Goal: Task Accomplishment & Management: Use online tool/utility

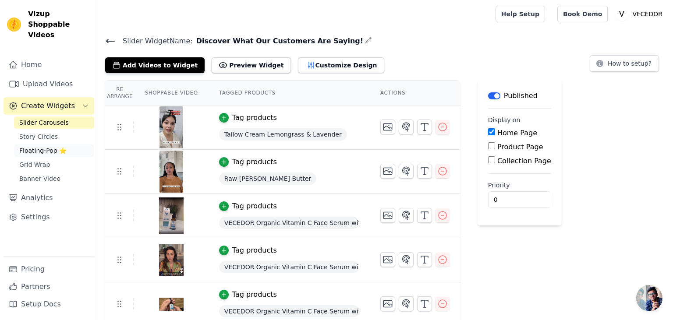
click at [35, 146] on span "Floating-Pop ⭐" at bounding box center [42, 150] width 47 height 9
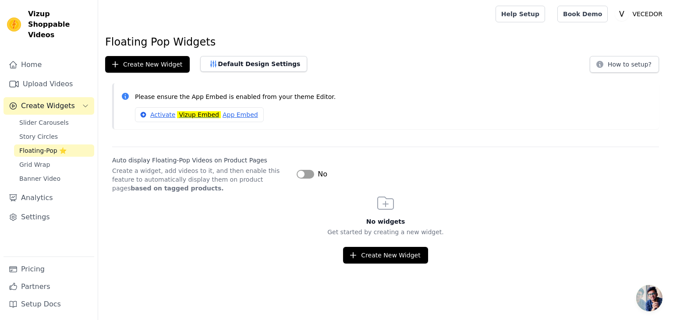
click at [310, 172] on button "Label" at bounding box center [306, 174] width 18 height 9
click at [34, 160] on span "Grid Wrap" at bounding box center [34, 164] width 31 height 9
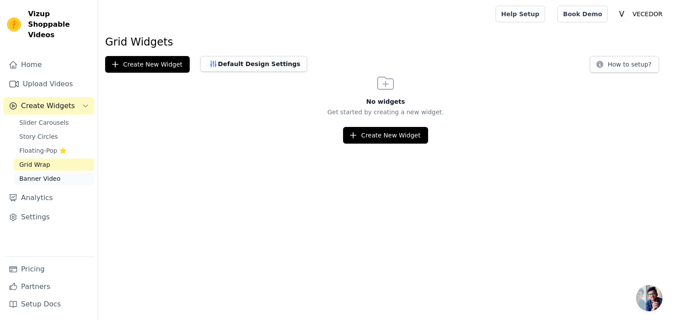
click at [38, 174] on span "Banner Video" at bounding box center [39, 178] width 41 height 9
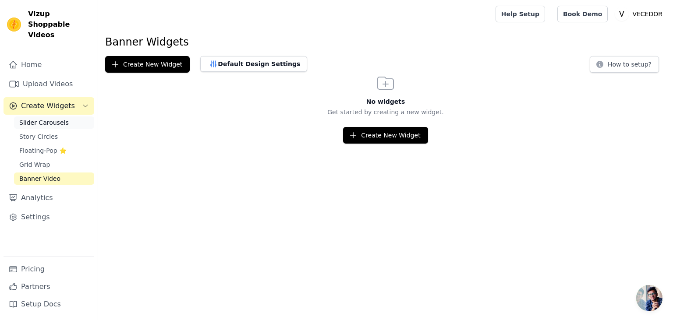
click at [40, 118] on span "Slider Carousels" at bounding box center [44, 122] width 50 height 9
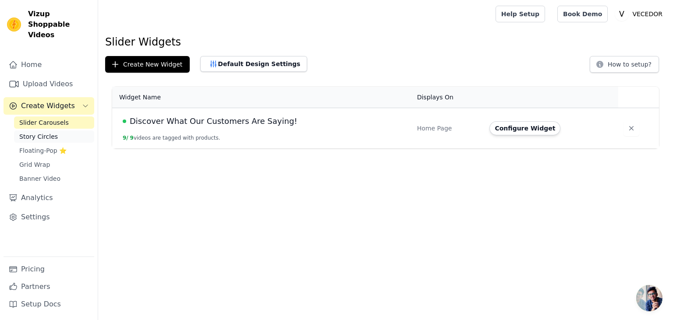
click at [43, 132] on span "Story Circles" at bounding box center [38, 136] width 39 height 9
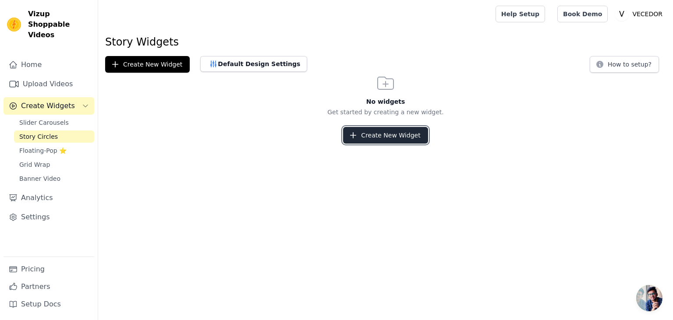
click at [395, 136] on button "Create New Widget" at bounding box center [385, 135] width 85 height 17
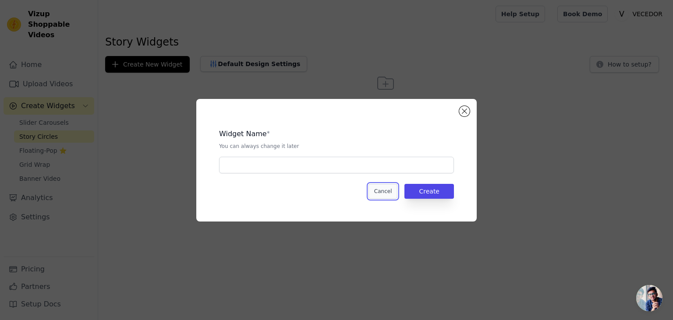
click at [378, 188] on button "Cancel" at bounding box center [383, 191] width 29 height 15
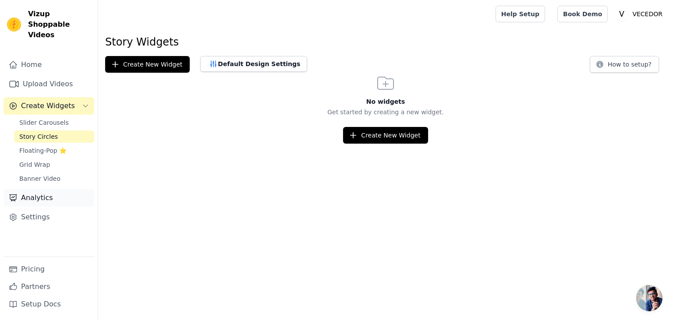
click at [36, 189] on link "Analytics" at bounding box center [49, 198] width 91 height 18
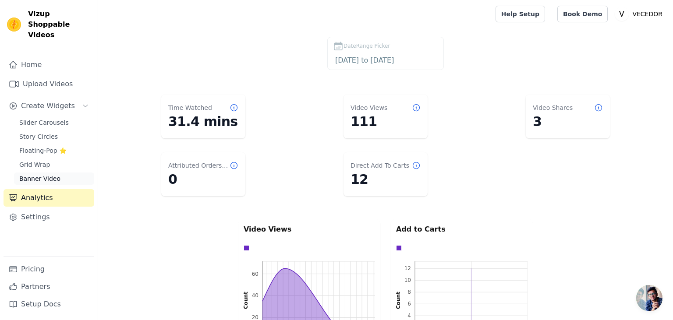
click at [36, 174] on span "Banner Video" at bounding box center [39, 178] width 41 height 9
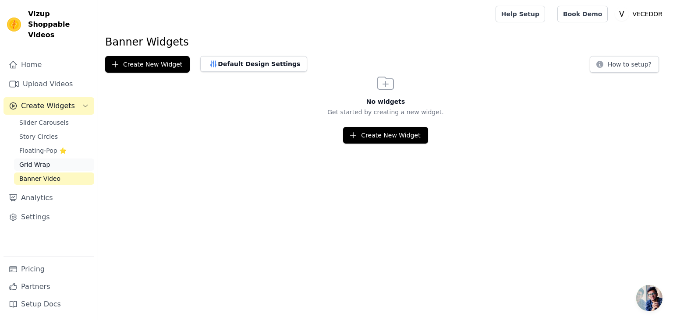
click at [38, 160] on span "Grid Wrap" at bounding box center [34, 164] width 31 height 9
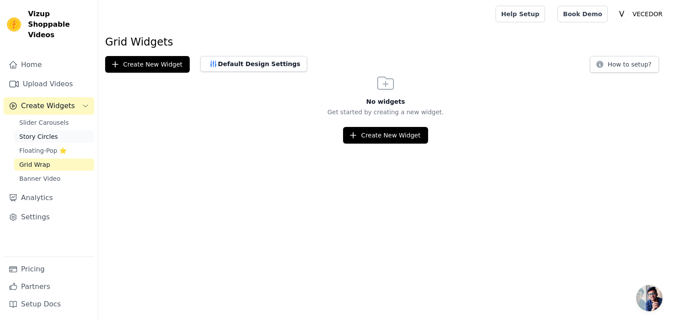
click at [42, 132] on span "Story Circles" at bounding box center [38, 136] width 39 height 9
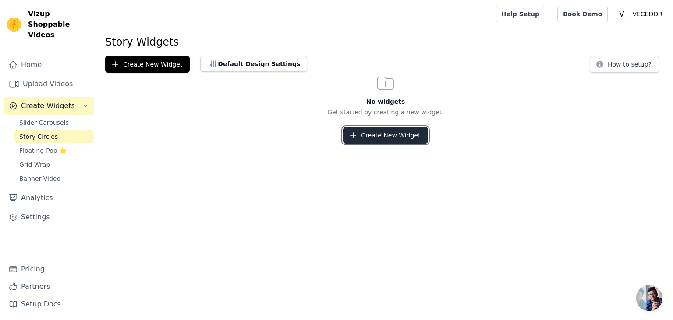
click at [379, 135] on button "Create New Widget" at bounding box center [385, 135] width 85 height 17
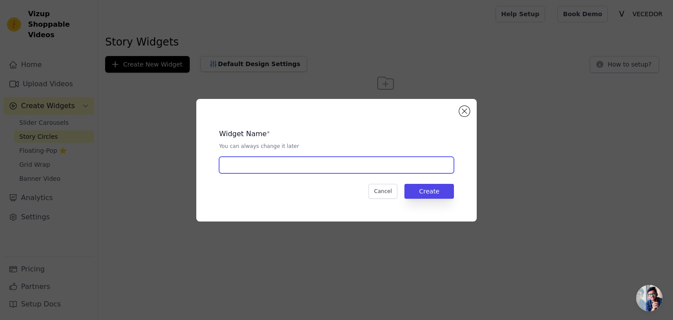
click at [343, 167] on input "text" at bounding box center [336, 165] width 235 height 17
type input "kkk"
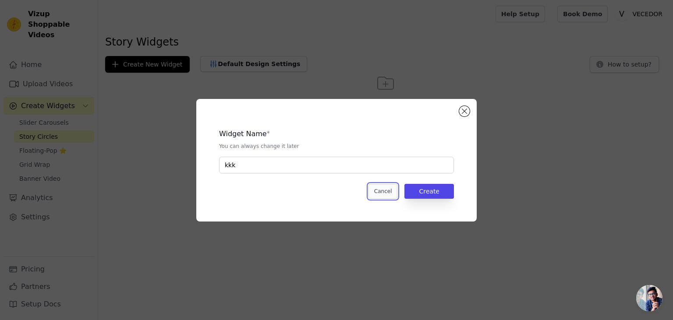
click at [379, 192] on button "Cancel" at bounding box center [383, 191] width 29 height 15
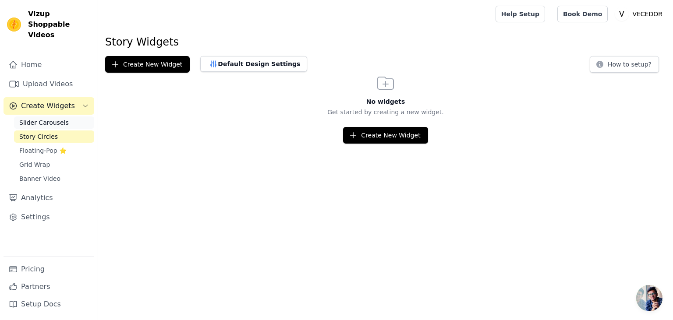
click at [52, 117] on link "Slider Carousels" at bounding box center [54, 123] width 80 height 12
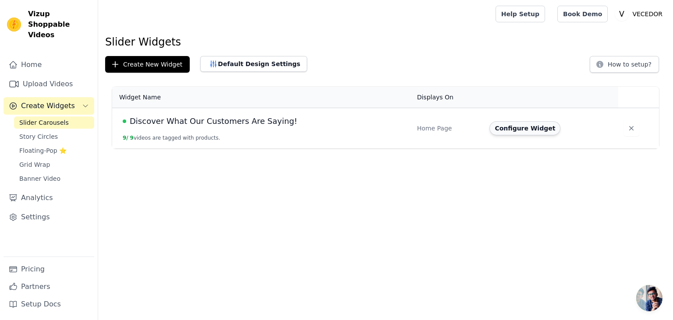
click at [514, 129] on button "Configure Widget" at bounding box center [524, 128] width 71 height 14
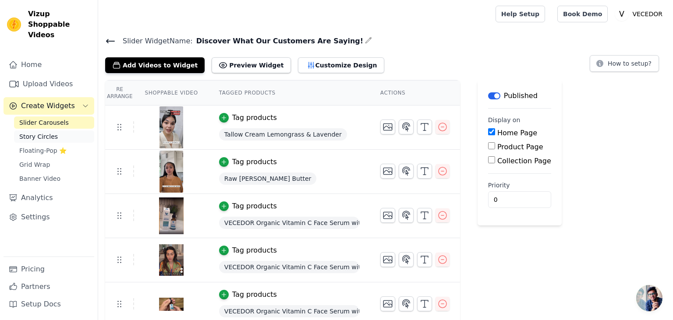
click at [31, 132] on span "Story Circles" at bounding box center [38, 136] width 39 height 9
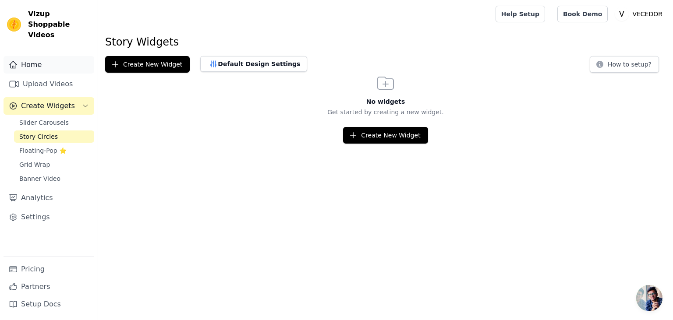
click at [30, 56] on link "Home" at bounding box center [49, 65] width 91 height 18
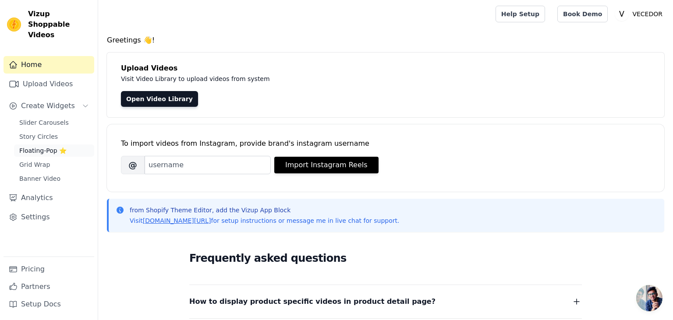
click at [40, 146] on span "Floating-Pop ⭐" at bounding box center [42, 150] width 47 height 9
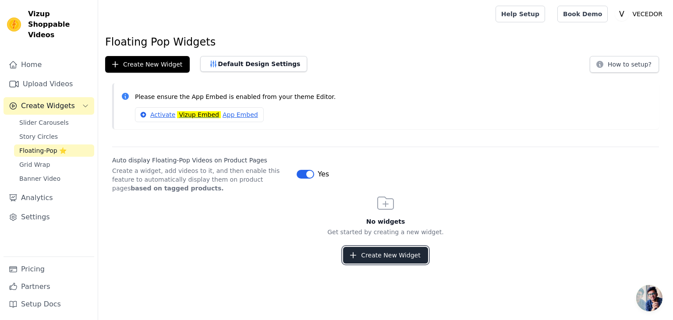
click at [394, 256] on button "Create New Widget" at bounding box center [385, 255] width 85 height 17
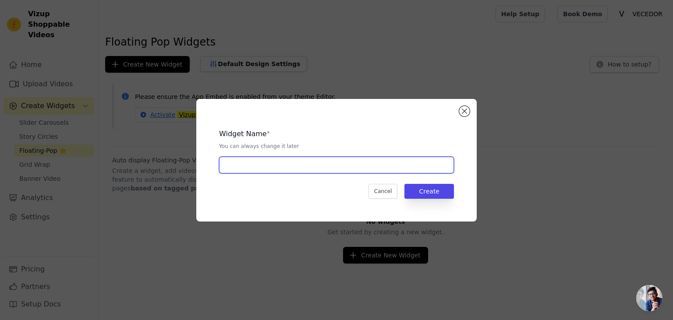
click at [260, 165] on input "text" at bounding box center [336, 165] width 235 height 17
type input "TEST1"
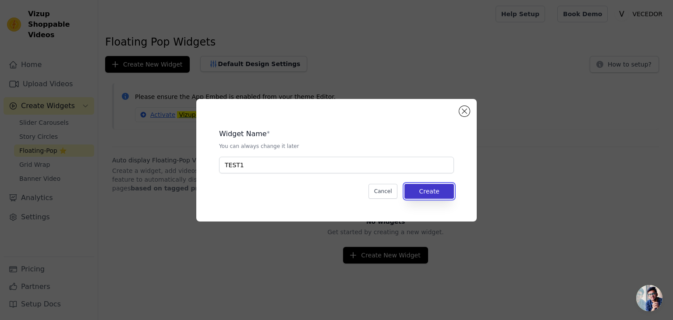
click at [433, 188] on button "Create" at bounding box center [429, 191] width 50 height 15
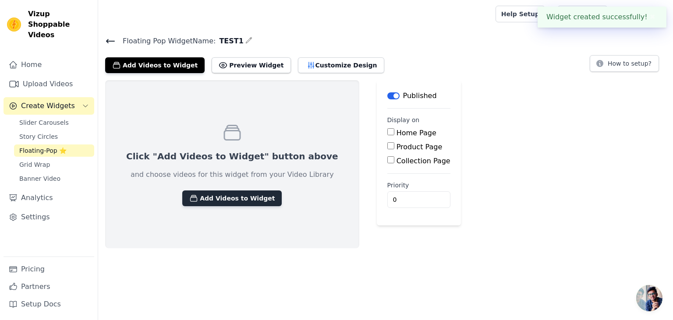
click at [216, 200] on button "Add Videos to Widget" at bounding box center [231, 199] width 99 height 16
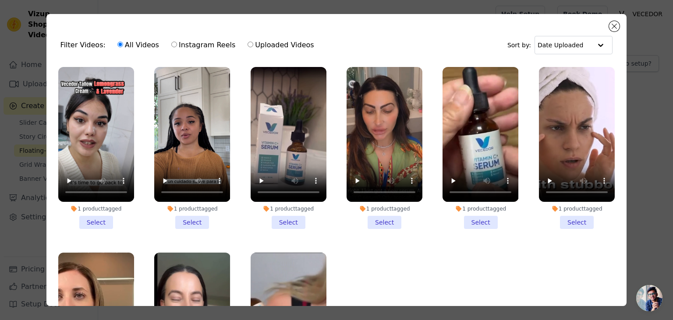
click at [95, 223] on li "1 product tagged Select" at bounding box center [96, 148] width 76 height 162
click at [0, 0] on input "1 product tagged Select" at bounding box center [0, 0] width 0 height 0
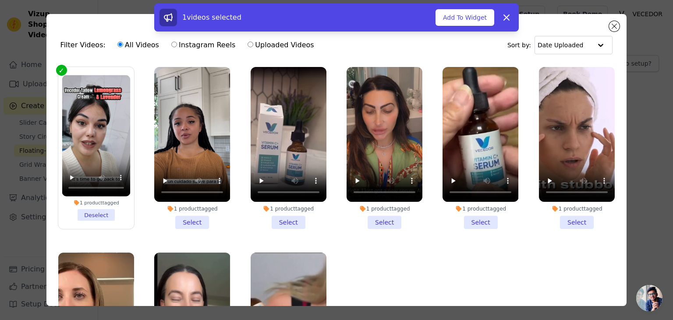
click at [185, 220] on li "1 product tagged Select" at bounding box center [192, 148] width 76 height 162
click at [0, 0] on input "1 product tagged Select" at bounding box center [0, 0] width 0 height 0
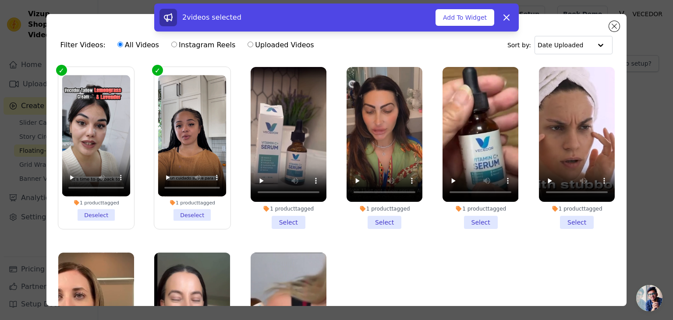
click at [292, 223] on li "1 product tagged Select" at bounding box center [289, 148] width 76 height 162
click at [0, 0] on input "1 product tagged Select" at bounding box center [0, 0] width 0 height 0
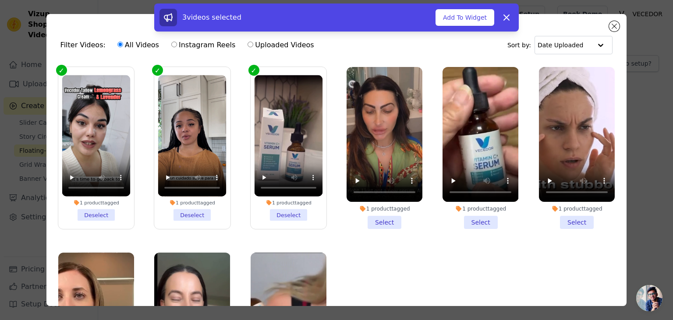
click at [387, 221] on li "1 product tagged Select" at bounding box center [385, 148] width 76 height 162
click at [0, 0] on input "1 product tagged Select" at bounding box center [0, 0] width 0 height 0
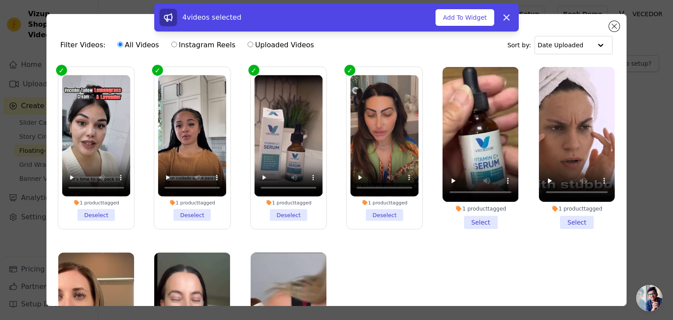
click at [479, 222] on li "1 product tagged Select" at bounding box center [481, 148] width 76 height 162
click at [0, 0] on input "1 product tagged Select" at bounding box center [0, 0] width 0 height 0
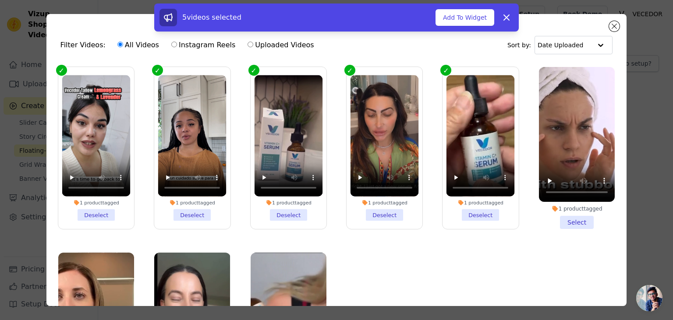
click at [575, 219] on li "1 product tagged Select" at bounding box center [577, 148] width 76 height 162
click at [0, 0] on input "1 product tagged Select" at bounding box center [0, 0] width 0 height 0
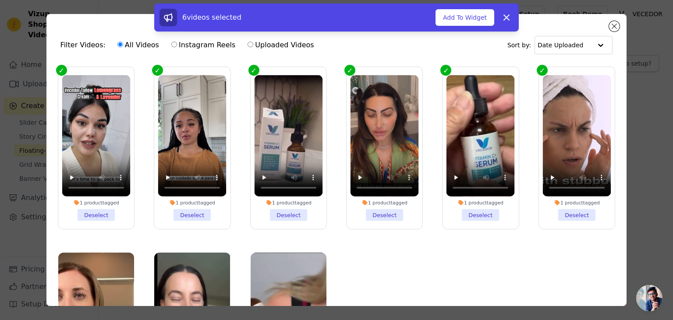
click at [575, 215] on li "1 product tagged Deselect" at bounding box center [577, 148] width 68 height 146
click at [0, 0] on input "1 product tagged Deselect" at bounding box center [0, 0] width 0 height 0
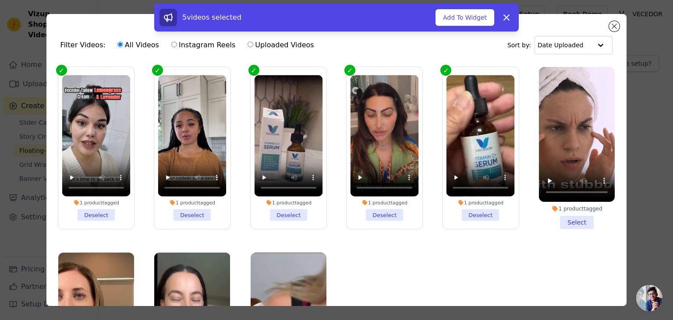
click at [492, 216] on li "1 product tagged Deselect" at bounding box center [481, 148] width 68 height 146
click at [0, 0] on input "1 product tagged Deselect" at bounding box center [0, 0] width 0 height 0
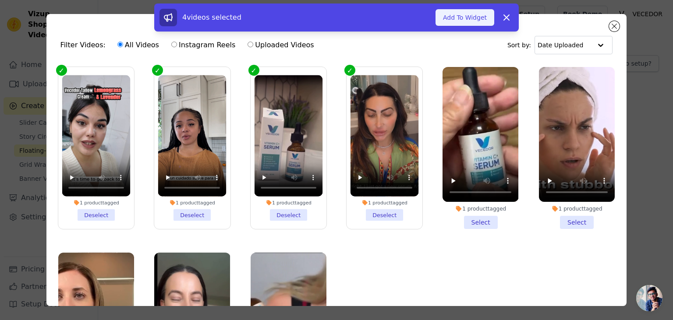
click at [464, 15] on button "Add To Widget" at bounding box center [465, 17] width 59 height 17
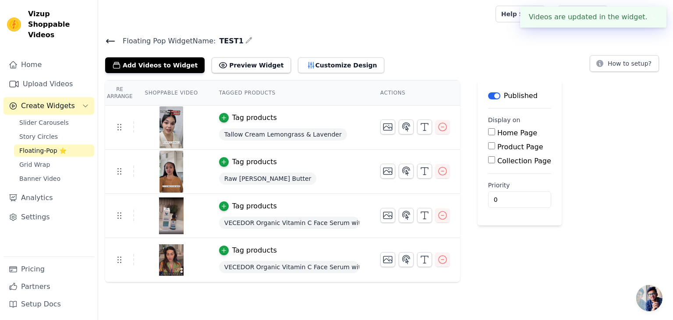
click at [488, 149] on input "Product Page" at bounding box center [491, 145] width 7 height 7
checkbox input "true"
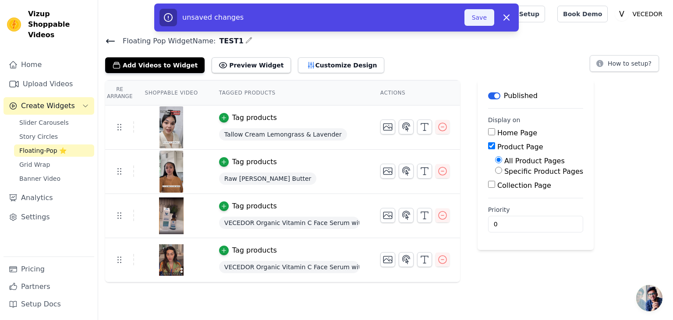
click at [476, 15] on button "Save" at bounding box center [480, 17] width 30 height 17
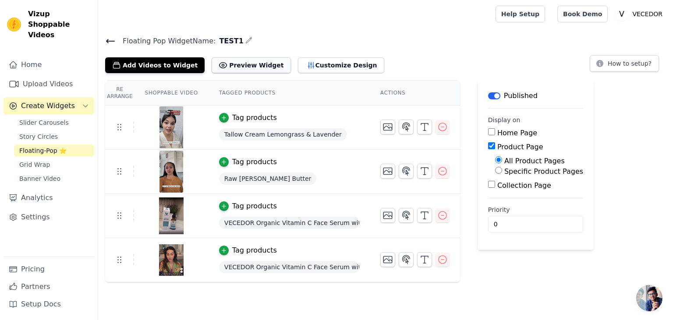
click at [236, 61] on button "Preview Widget" at bounding box center [251, 65] width 79 height 16
click at [234, 70] on button "Preview Widget" at bounding box center [251, 65] width 79 height 16
click at [111, 41] on icon at bounding box center [110, 41] width 11 height 11
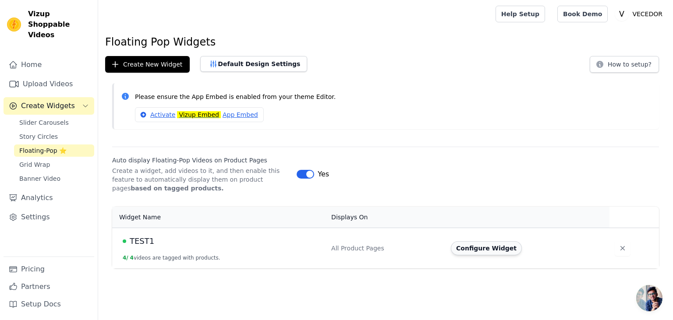
click at [483, 252] on button "Configure Widget" at bounding box center [486, 248] width 71 height 14
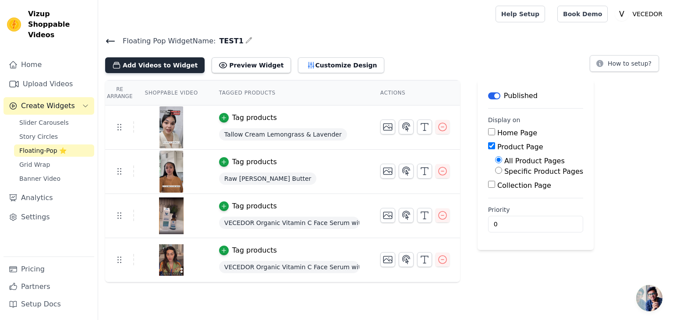
click at [160, 66] on button "Add Videos to Widget" at bounding box center [154, 65] width 99 height 16
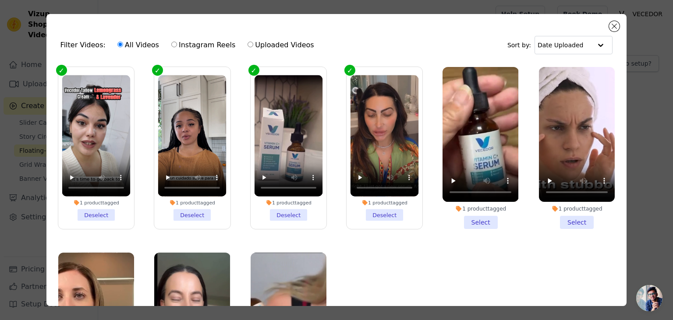
click at [482, 220] on li "1 product tagged Select" at bounding box center [481, 148] width 76 height 162
click at [0, 0] on input "1 product tagged Select" at bounding box center [0, 0] width 0 height 0
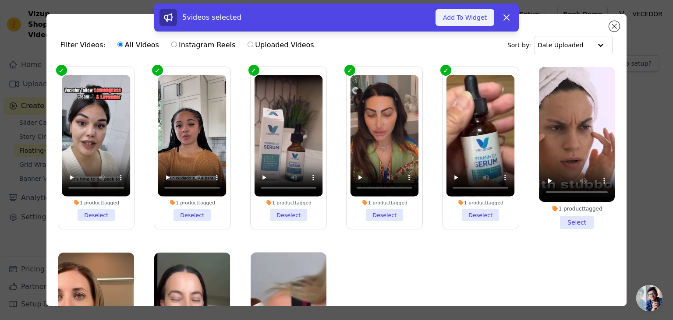
click at [461, 20] on button "Add To Widget" at bounding box center [465, 17] width 59 height 17
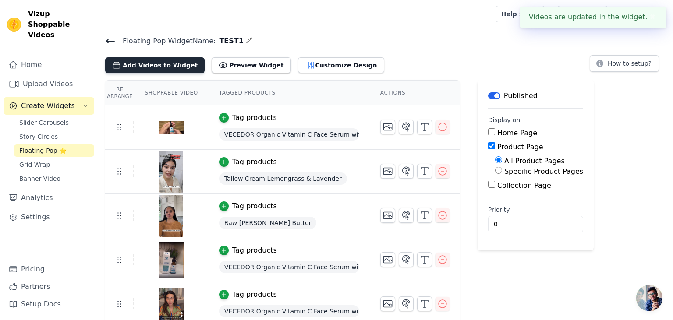
click at [160, 69] on button "Add Videos to Widget" at bounding box center [154, 65] width 99 height 16
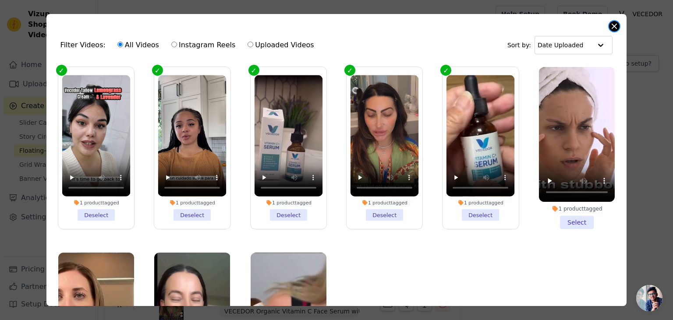
click at [613, 24] on button "Close modal" at bounding box center [614, 26] width 11 height 11
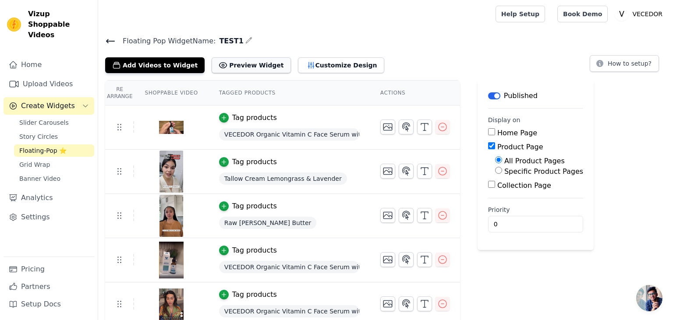
click at [247, 62] on button "Preview Widget" at bounding box center [251, 65] width 79 height 16
click at [112, 39] on icon at bounding box center [110, 41] width 11 height 11
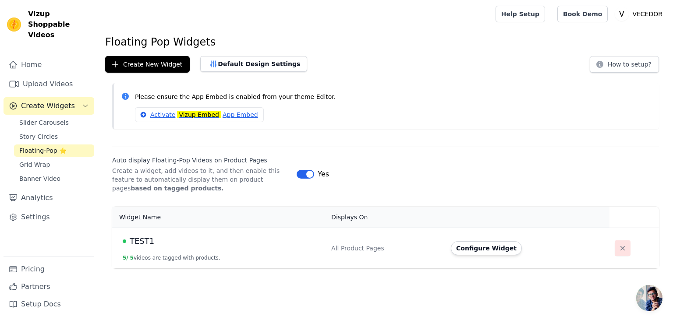
click at [618, 246] on icon "button" at bounding box center [622, 248] width 9 height 9
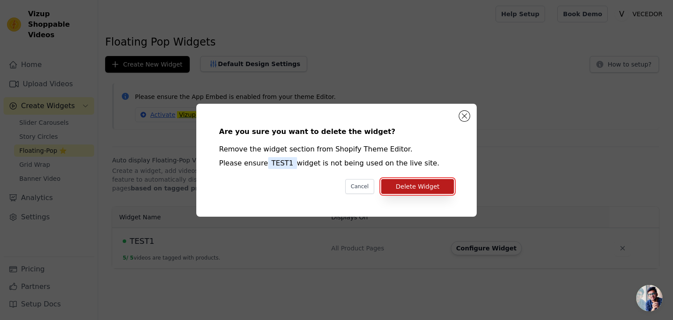
click at [406, 184] on button "Delete Widget" at bounding box center [417, 186] width 73 height 15
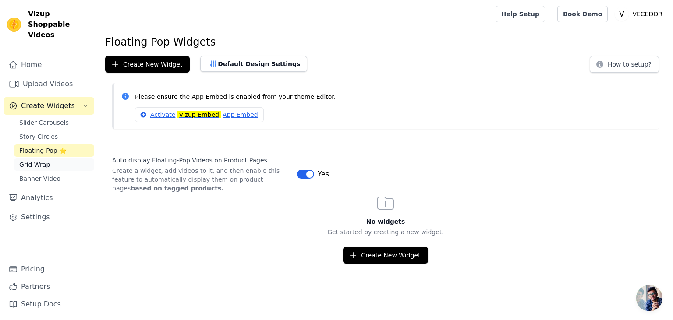
click at [34, 160] on span "Grid Wrap" at bounding box center [34, 164] width 31 height 9
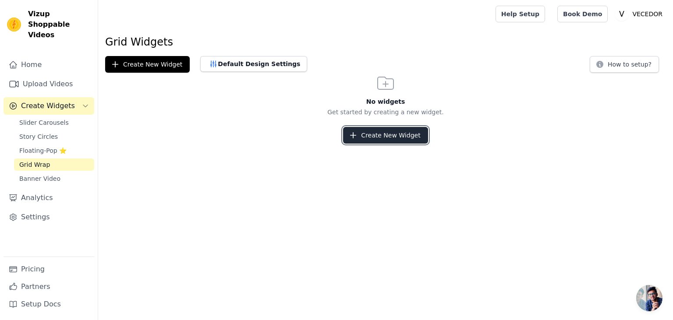
click at [377, 136] on button "Create New Widget" at bounding box center [385, 135] width 85 height 17
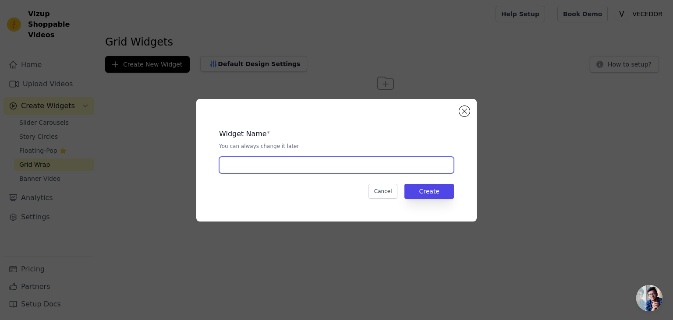
click at [255, 163] on input "text" at bounding box center [336, 165] width 235 height 17
type input "llll"
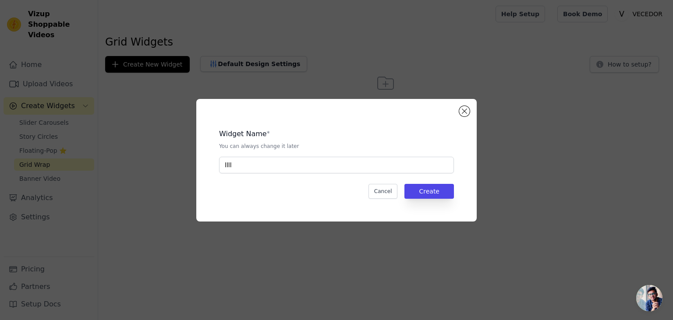
click at [403, 192] on div "Cancel Create" at bounding box center [336, 191] width 235 height 15
click at [420, 192] on button "Create" at bounding box center [429, 191] width 50 height 15
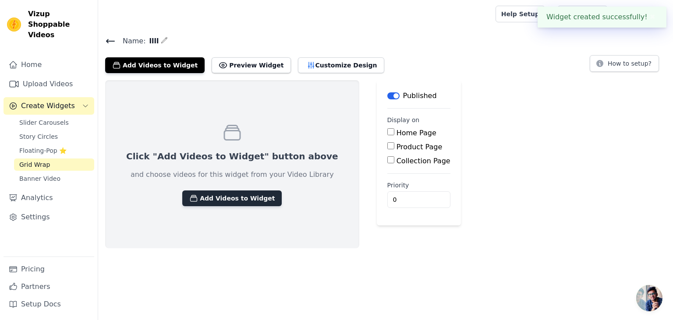
click at [221, 198] on button "Add Videos to Widget" at bounding box center [231, 199] width 99 height 16
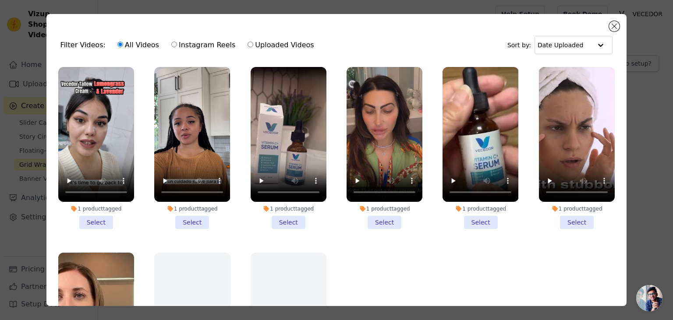
click at [97, 221] on li "1 product tagged Select" at bounding box center [96, 148] width 76 height 162
click at [0, 0] on input "1 product tagged Select" at bounding box center [0, 0] width 0 height 0
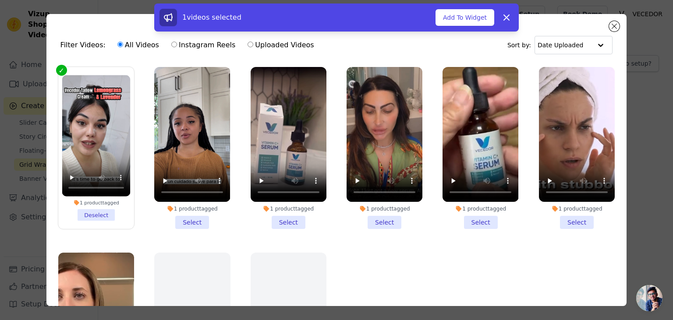
click at [180, 219] on li "1 product tagged Select" at bounding box center [192, 148] width 76 height 162
click at [0, 0] on input "1 product tagged Select" at bounding box center [0, 0] width 0 height 0
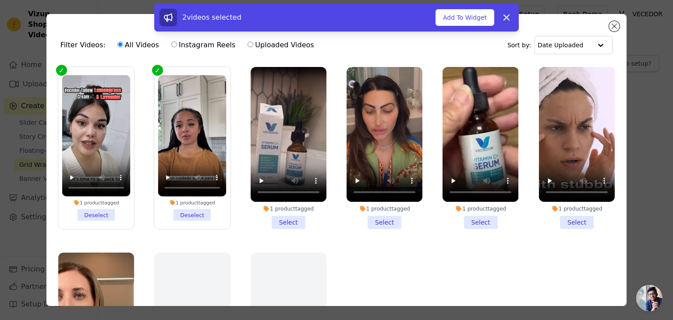
click at [278, 220] on li "1 product tagged Select" at bounding box center [289, 148] width 76 height 162
click at [0, 0] on input "1 product tagged Select" at bounding box center [0, 0] width 0 height 0
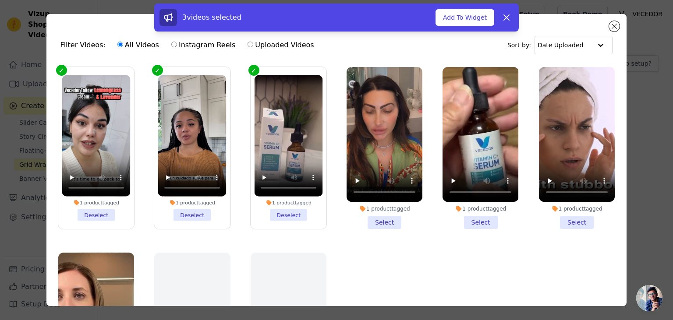
click at [390, 220] on li "1 product tagged Select" at bounding box center [385, 148] width 76 height 162
click at [0, 0] on input "1 product tagged Select" at bounding box center [0, 0] width 0 height 0
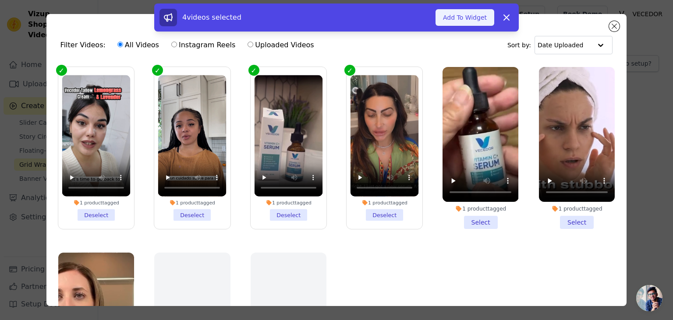
click at [467, 18] on button "Add To Widget" at bounding box center [465, 17] width 59 height 17
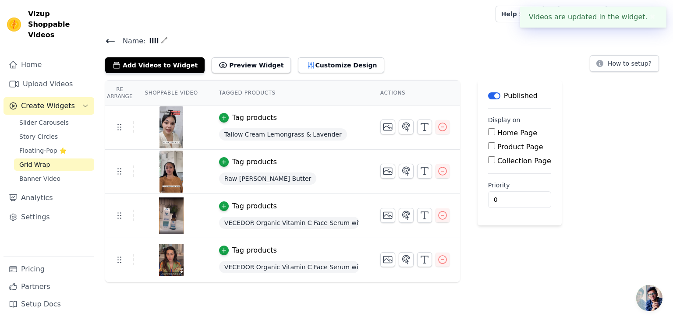
click at [488, 145] on input "Product Page" at bounding box center [491, 145] width 7 height 7
checkbox input "true"
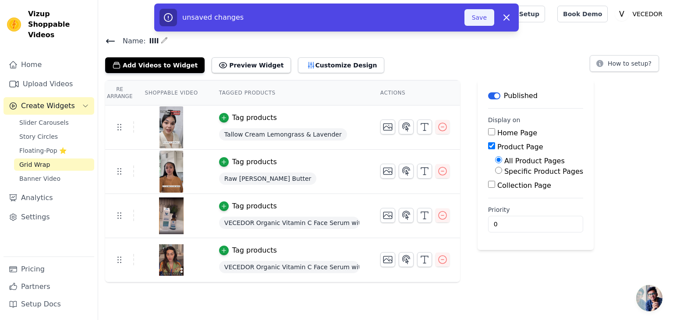
click at [476, 19] on button "Save" at bounding box center [480, 17] width 30 height 17
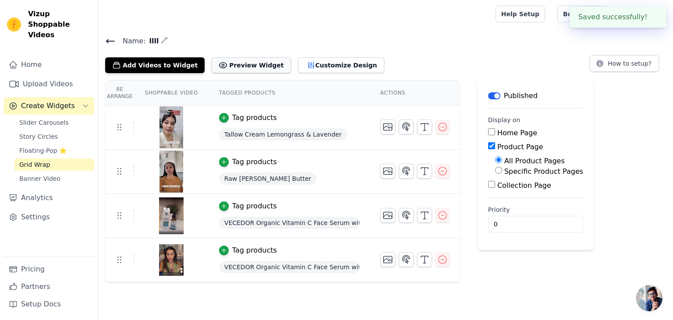
click at [240, 66] on button "Preview Widget" at bounding box center [251, 65] width 79 height 16
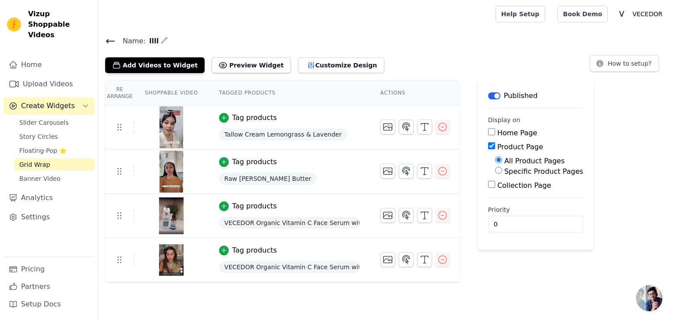
click at [106, 43] on icon at bounding box center [110, 41] width 11 height 11
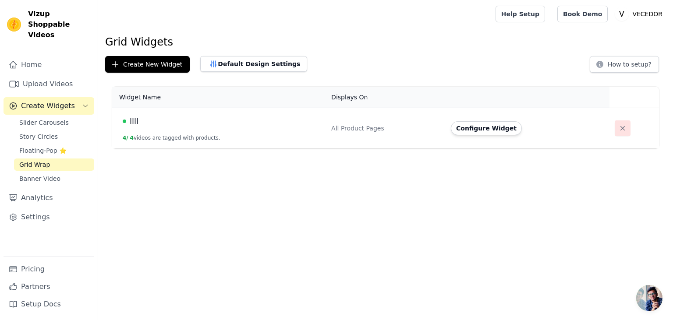
click at [618, 129] on icon "button" at bounding box center [622, 128] width 9 height 9
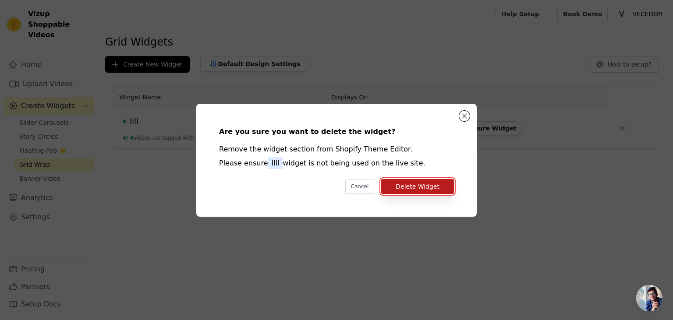
click at [409, 191] on button "Delete Widget" at bounding box center [417, 186] width 73 height 15
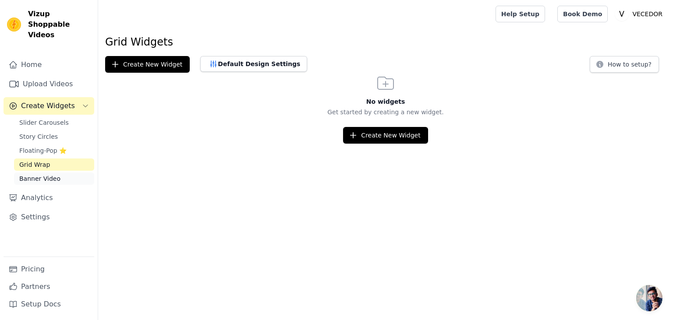
click at [41, 174] on span "Banner Video" at bounding box center [39, 178] width 41 height 9
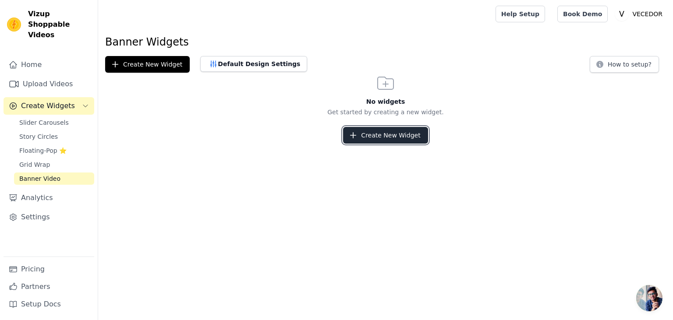
click at [379, 132] on button "Create New Widget" at bounding box center [385, 135] width 85 height 17
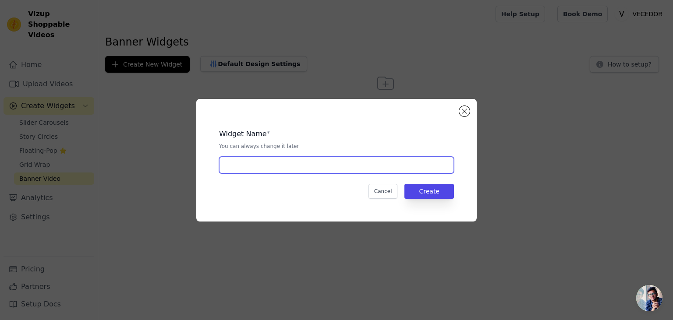
click at [271, 167] on input "text" at bounding box center [336, 165] width 235 height 17
type input "llll"
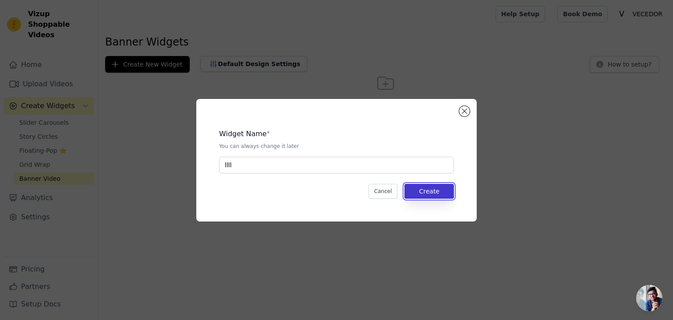
click at [432, 193] on button "Create" at bounding box center [429, 191] width 50 height 15
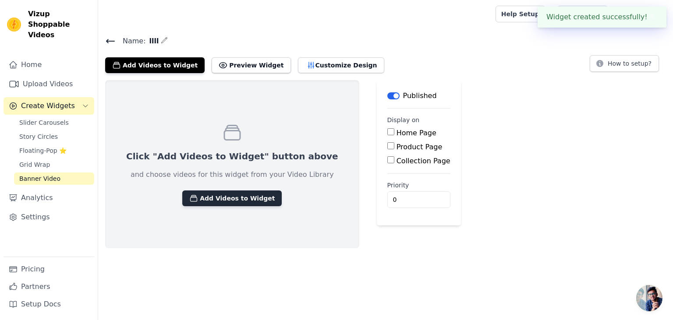
click at [222, 194] on button "Add Videos to Widget" at bounding box center [231, 199] width 99 height 16
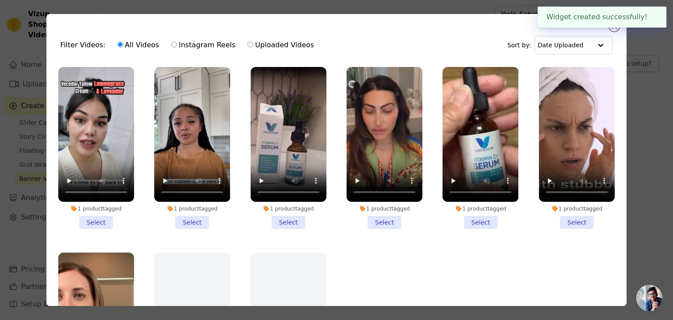
click at [98, 221] on li "1 product tagged Select" at bounding box center [96, 148] width 76 height 162
click at [0, 0] on input "1 product tagged Select" at bounding box center [0, 0] width 0 height 0
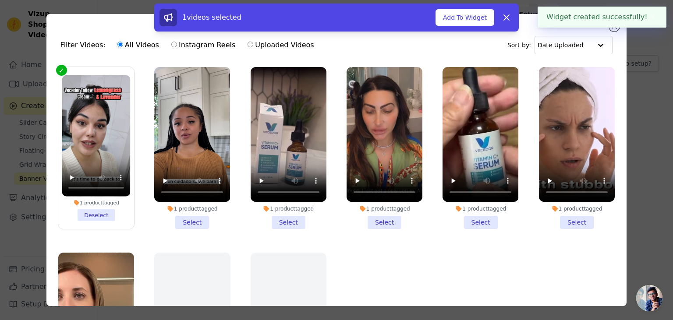
click at [178, 223] on li "1 product tagged Select" at bounding box center [192, 148] width 76 height 162
click at [0, 0] on input "1 product tagged Select" at bounding box center [0, 0] width 0 height 0
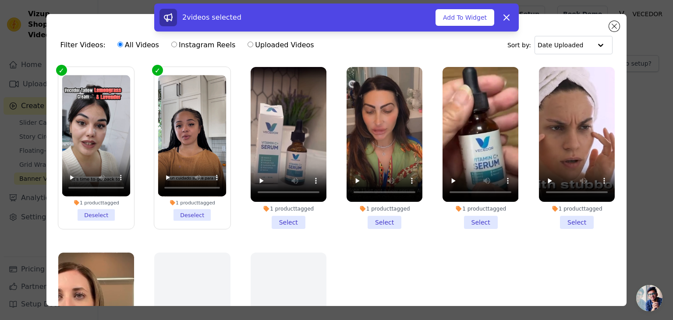
click at [315, 221] on li "1 product tagged Select" at bounding box center [289, 148] width 76 height 162
click at [0, 0] on input "1 product tagged Select" at bounding box center [0, 0] width 0 height 0
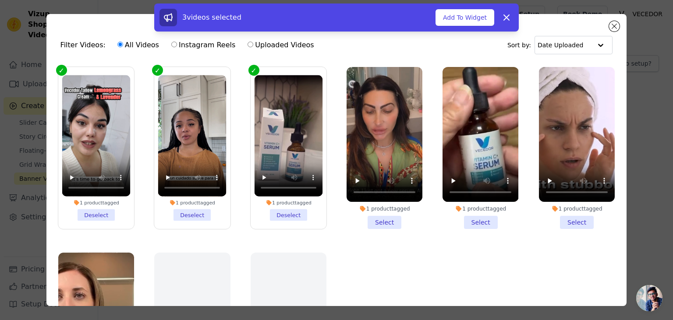
click at [384, 220] on li "1 product tagged Select" at bounding box center [385, 148] width 76 height 162
click at [0, 0] on input "1 product tagged Select" at bounding box center [0, 0] width 0 height 0
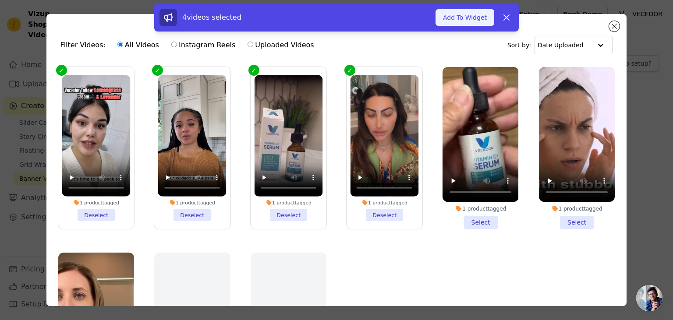
click at [468, 13] on button "Add To Widget" at bounding box center [465, 17] width 59 height 17
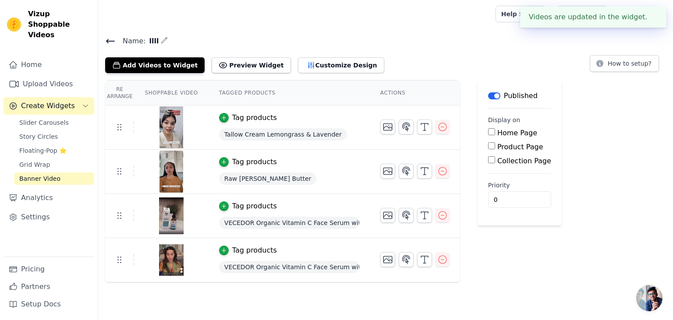
click at [488, 145] on input "Product Page" at bounding box center [491, 145] width 7 height 7
checkbox input "true"
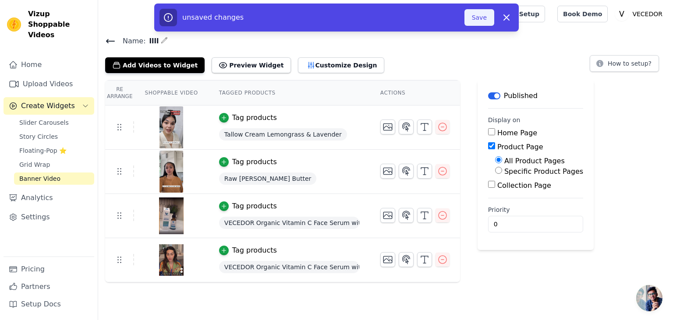
click at [474, 20] on button "Save" at bounding box center [480, 17] width 30 height 17
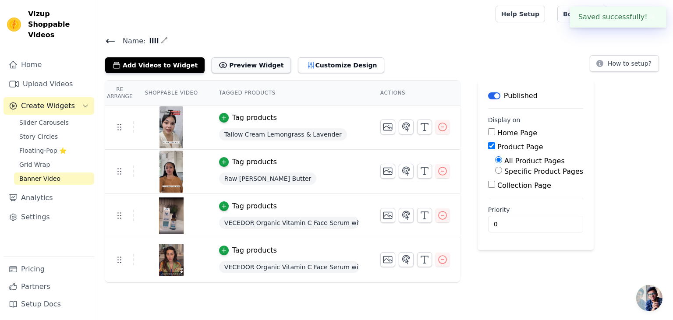
click at [238, 63] on button "Preview Widget" at bounding box center [251, 65] width 79 height 16
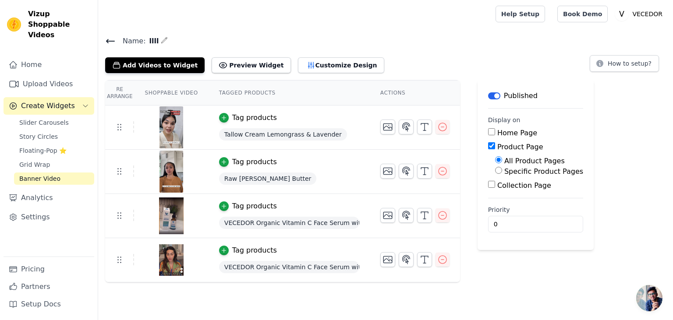
click at [108, 41] on icon at bounding box center [110, 41] width 11 height 11
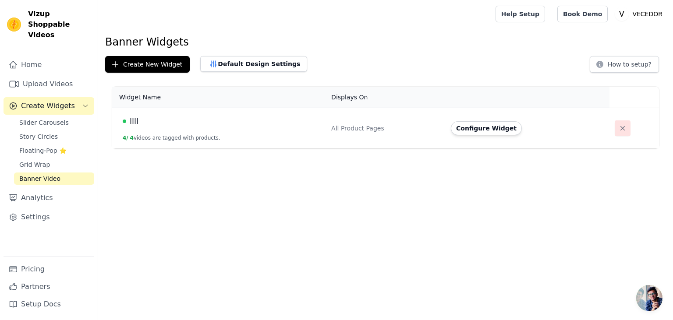
click at [618, 127] on icon "button" at bounding box center [622, 128] width 9 height 9
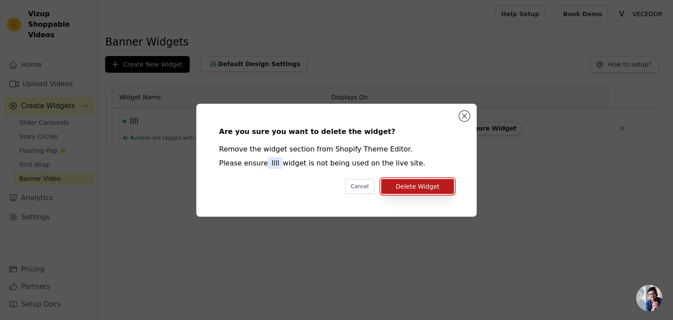
click at [405, 188] on button "Delete Widget" at bounding box center [417, 186] width 73 height 15
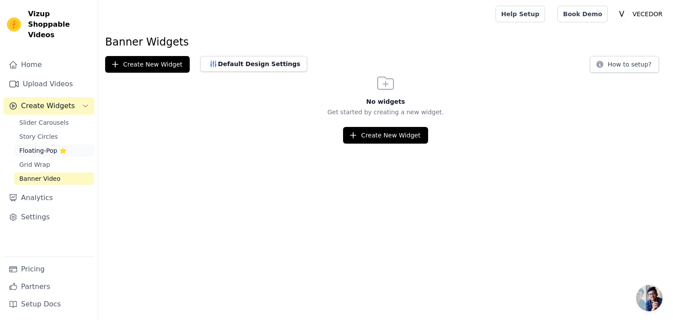
click at [43, 146] on span "Floating-Pop ⭐" at bounding box center [42, 150] width 47 height 9
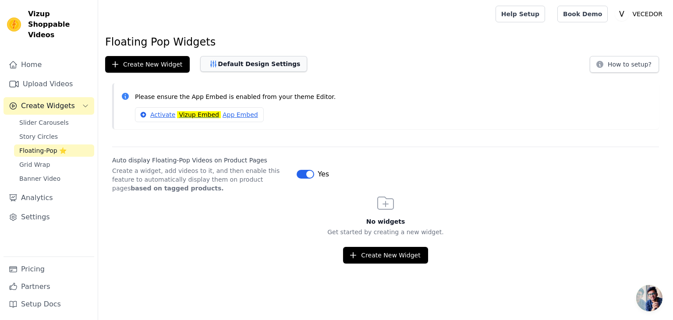
click at [253, 67] on button "Default Design Settings" at bounding box center [253, 64] width 107 height 16
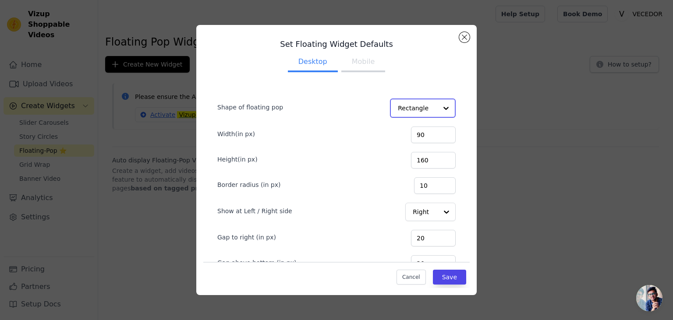
click at [418, 111] on input "Shape of floating pop" at bounding box center [417, 108] width 39 height 18
click at [407, 151] on div "Circle" at bounding box center [420, 147] width 61 height 18
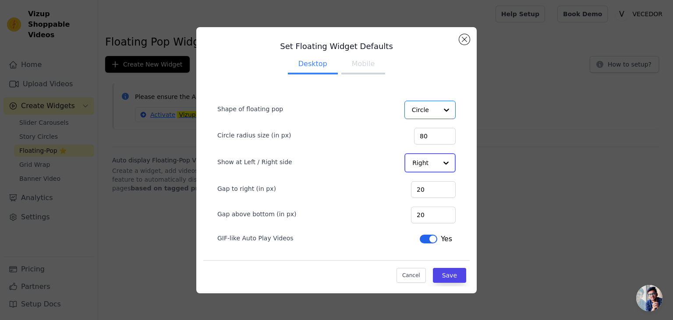
click at [427, 167] on input "Show at Left / Right side" at bounding box center [424, 163] width 25 height 18
drag, startPoint x: 419, startPoint y: 274, endPoint x: 369, endPoint y: 73, distance: 207.5
click at [369, 73] on div "Set Floating Widget Defaults Desktop Mobile Shape of floating pop Circle Circle…" at bounding box center [336, 161] width 266 height 252
click at [363, 65] on button "Mobile" at bounding box center [363, 65] width 44 height 19
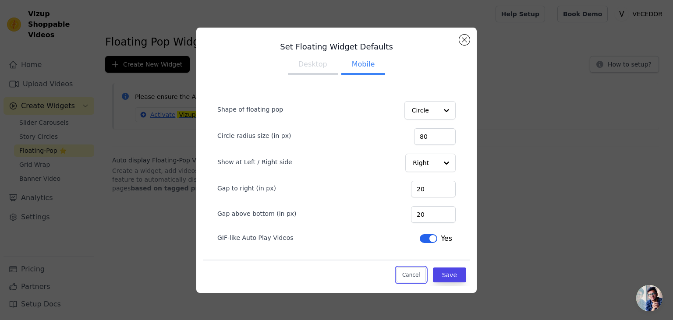
click at [411, 275] on button "Cancel" at bounding box center [411, 275] width 29 height 15
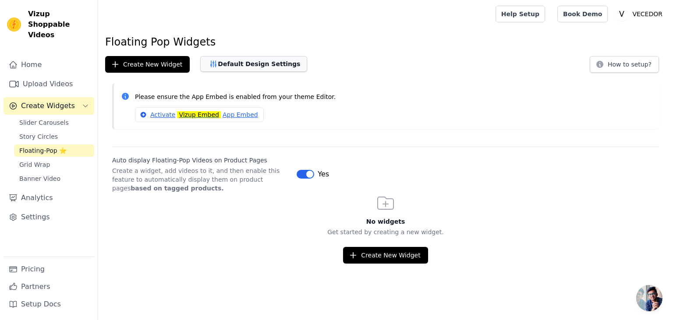
click at [245, 60] on button "Default Design Settings" at bounding box center [253, 64] width 107 height 16
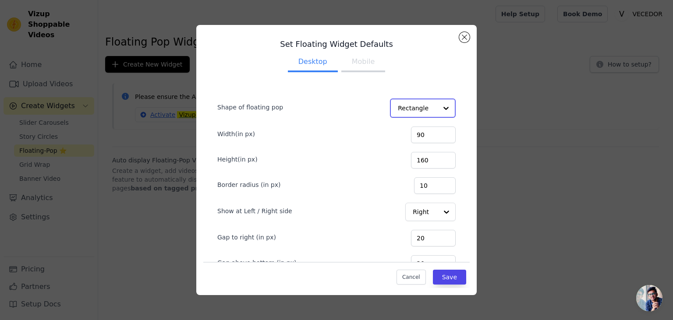
click at [421, 105] on input "Shape of floating pop" at bounding box center [417, 108] width 39 height 18
click at [411, 147] on div "Circle" at bounding box center [420, 147] width 61 height 18
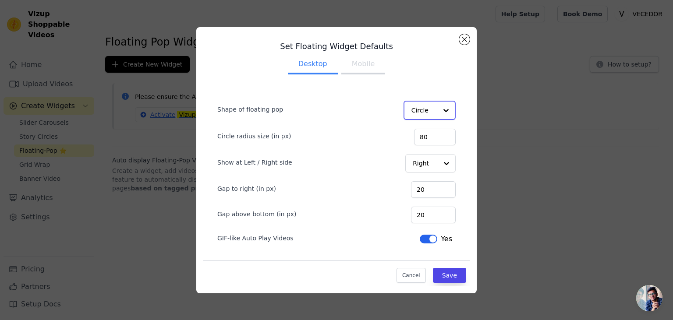
click at [428, 105] on input "Shape of floating pop" at bounding box center [424, 111] width 26 height 18
click at [423, 129] on div "Rectangle" at bounding box center [429, 131] width 50 height 18
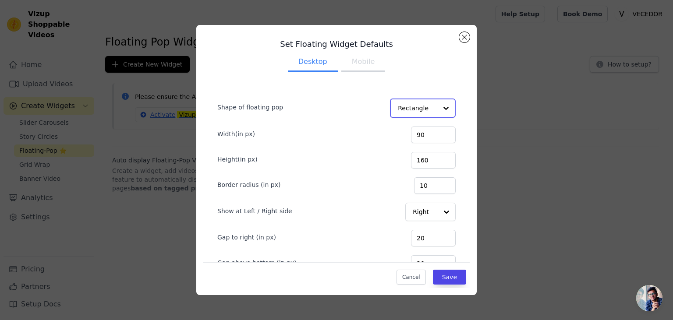
scroll to position [45, 0]
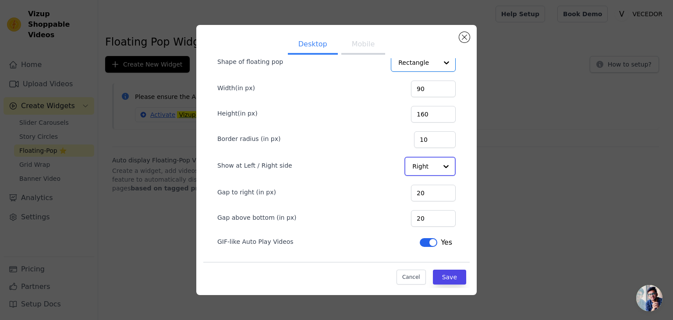
click at [427, 168] on input "Show at Left / Right side" at bounding box center [424, 167] width 25 height 18
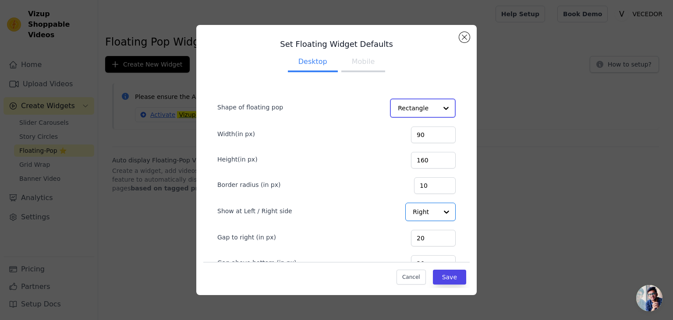
click at [423, 109] on input "Shape of floating pop" at bounding box center [417, 108] width 39 height 18
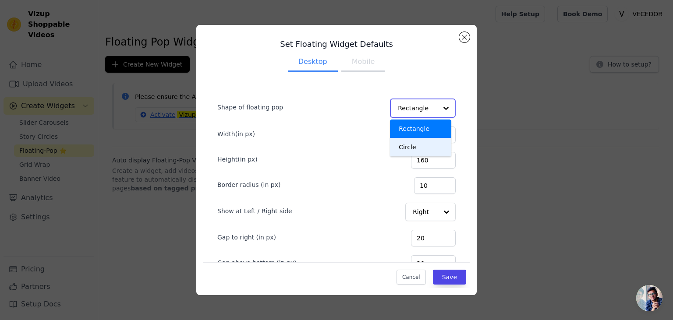
click at [416, 148] on div "Circle" at bounding box center [420, 147] width 61 height 18
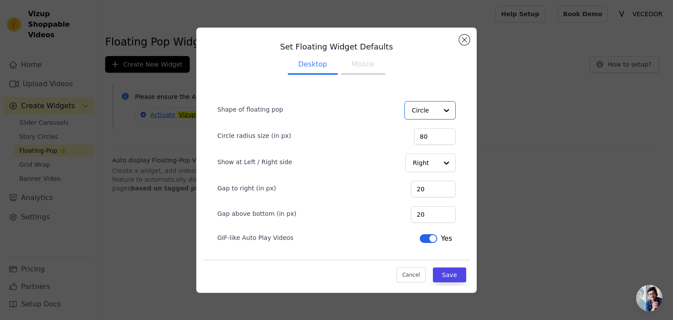
click at [367, 65] on button "Mobile" at bounding box center [363, 65] width 44 height 19
click at [316, 64] on button "Desktop" at bounding box center [313, 65] width 50 height 19
click at [403, 268] on button "Cancel" at bounding box center [411, 275] width 29 height 15
